Goal: Find specific page/section: Find specific page/section

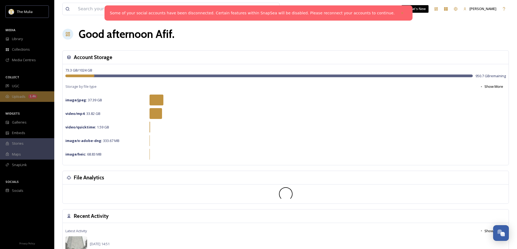
click at [19, 97] on span "Uploads" at bounding box center [19, 96] width 14 height 5
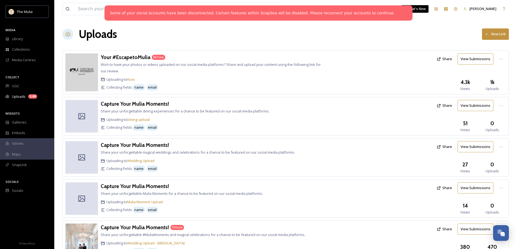
click at [125, 62] on div "Your #EscapetoMulia 987 new Wish to have your photos or videos uploaded on our …" at bounding box center [211, 72] width 220 height 38
click at [128, 56] on h3 "Your #EscapetoMulia" at bounding box center [126, 57] width 50 height 7
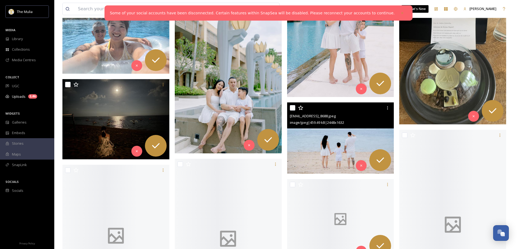
scroll to position [1547, 0]
